Goal: Task Accomplishment & Management: Manage account settings

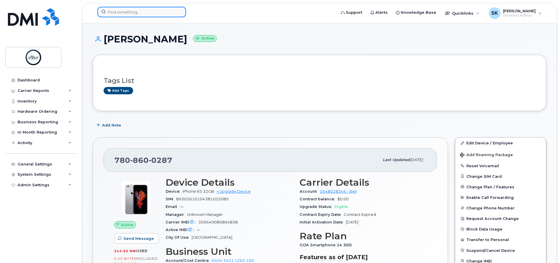
click at [145, 15] on input at bounding box center [141, 12] width 89 height 11
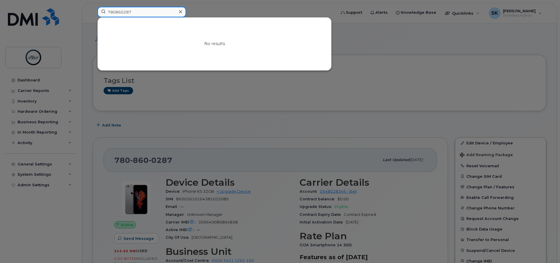
click at [124, 11] on input "780860287" at bounding box center [141, 12] width 89 height 11
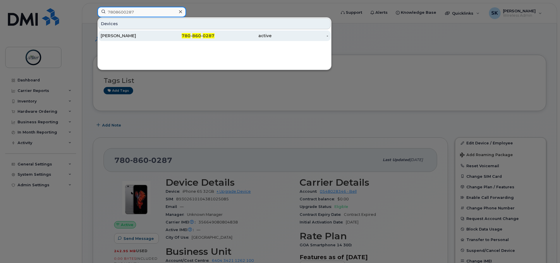
type input "7808600287"
click at [152, 37] on div "[PERSON_NAME]" at bounding box center [129, 36] width 57 height 6
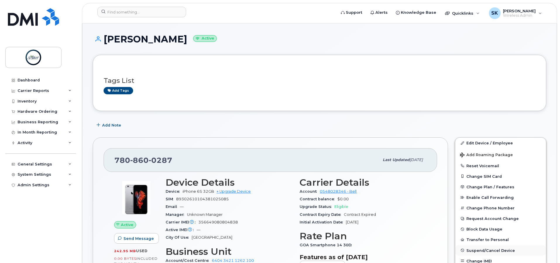
click at [484, 251] on span "Suspend/Cancel Device" at bounding box center [491, 250] width 49 height 4
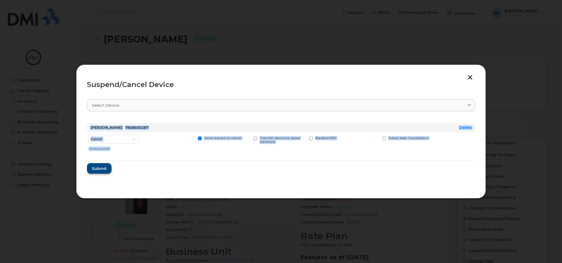
drag, startPoint x: 110, startPoint y: 161, endPoint x: 105, endPoint y: 166, distance: 7.5
click at [110, 162] on form "Scott Wilde 7808600287 Delete Cancel Suspend - Extend Suspension Suspend - Redu…" at bounding box center [281, 145] width 388 height 55
click at [104, 167] on span "Submit" at bounding box center [99, 169] width 15 height 6
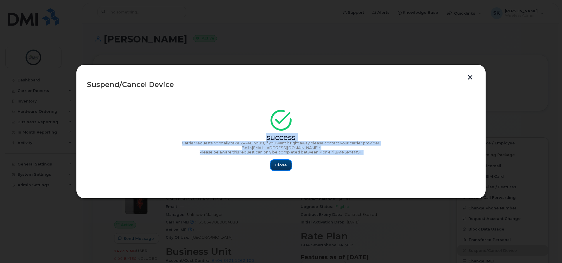
click at [283, 161] on button "Close" at bounding box center [280, 165] width 21 height 11
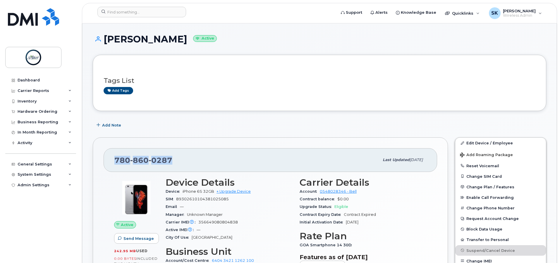
drag, startPoint x: 170, startPoint y: 161, endPoint x: 114, endPoint y: 162, distance: 55.9
click at [112, 162] on div "780 860 0287 Last updated Jan 04, 2024" at bounding box center [271, 159] width 334 height 23
copy span "780 860 0287"
